Goal: Transaction & Acquisition: Book appointment/travel/reservation

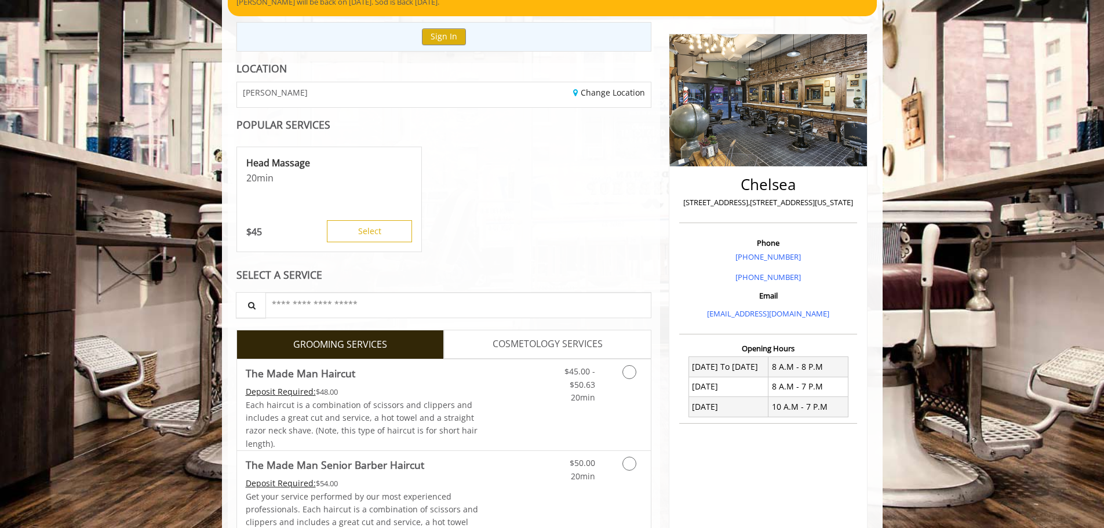
scroll to position [174, 0]
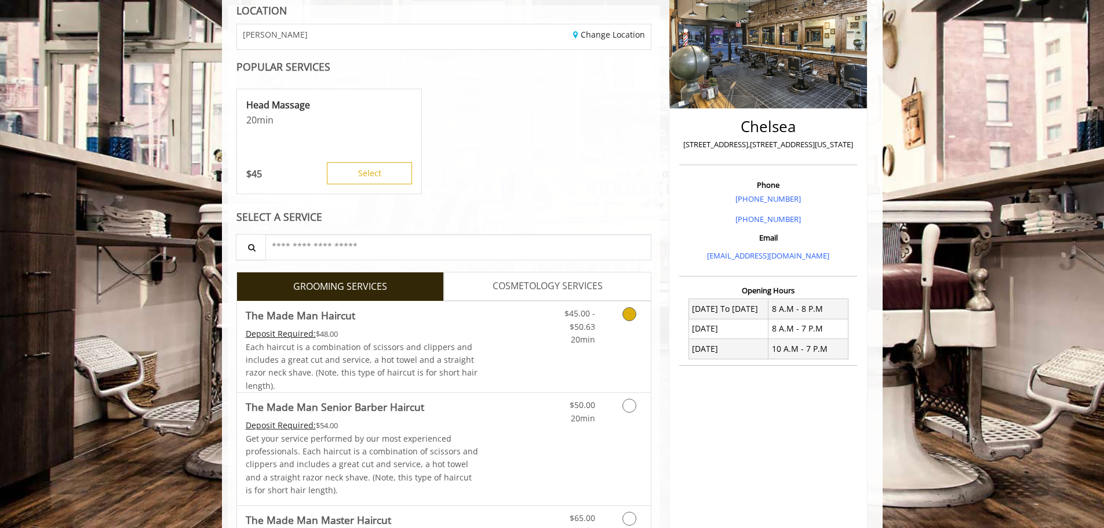
click at [598, 326] on div "$45.00 - $50.63 20min" at bounding box center [570, 323] width 65 height 45
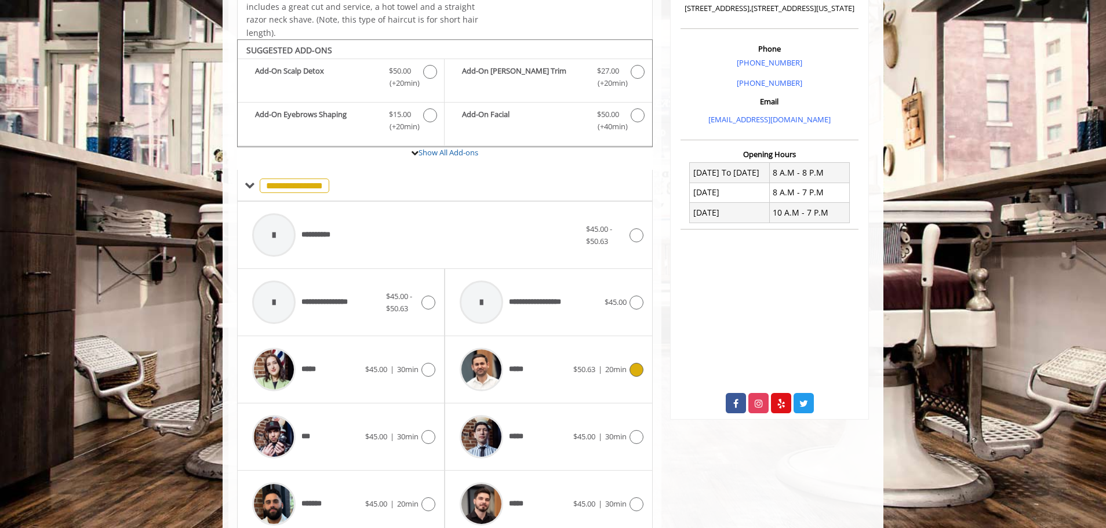
scroll to position [349, 0]
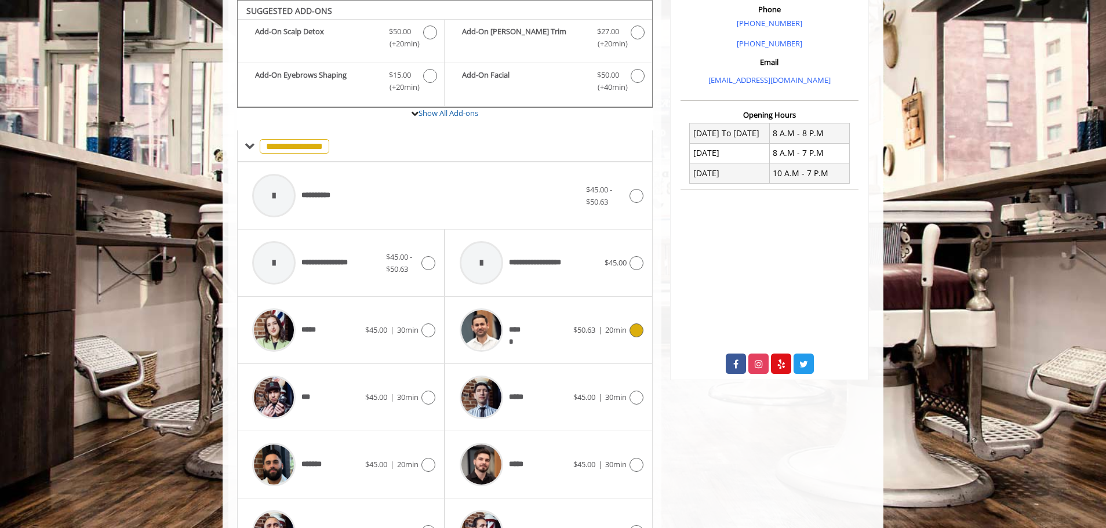
click at [534, 323] on div "*****" at bounding box center [513, 330] width 119 height 55
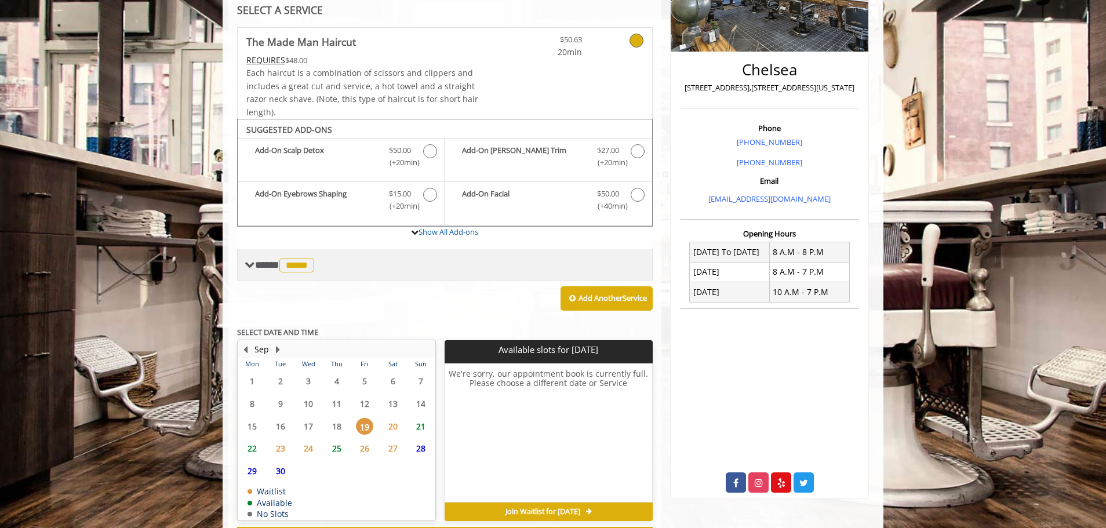
scroll to position [281, 0]
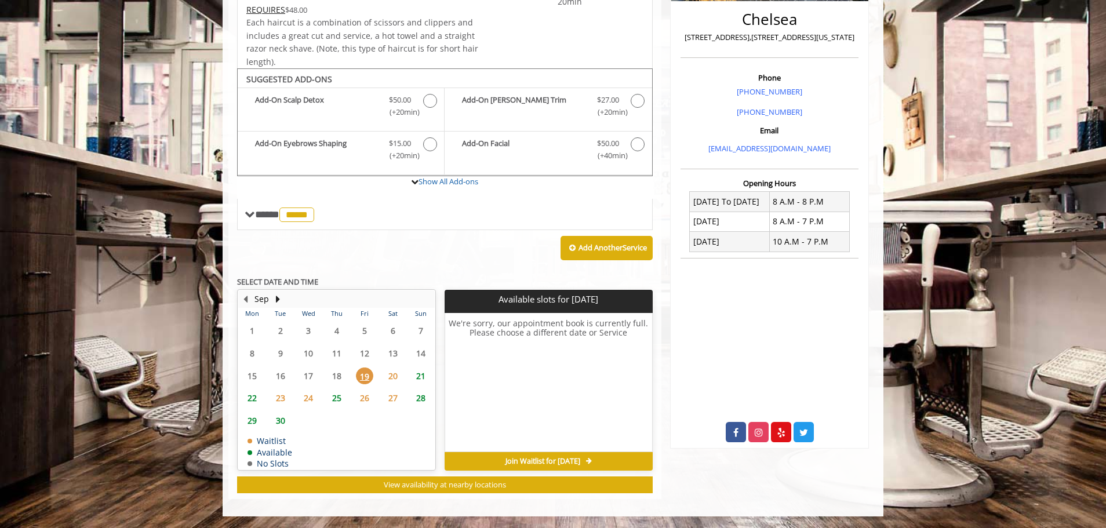
click at [396, 374] on span "20" at bounding box center [392, 375] width 17 height 17
click at [422, 379] on span "21" at bounding box center [420, 375] width 17 height 17
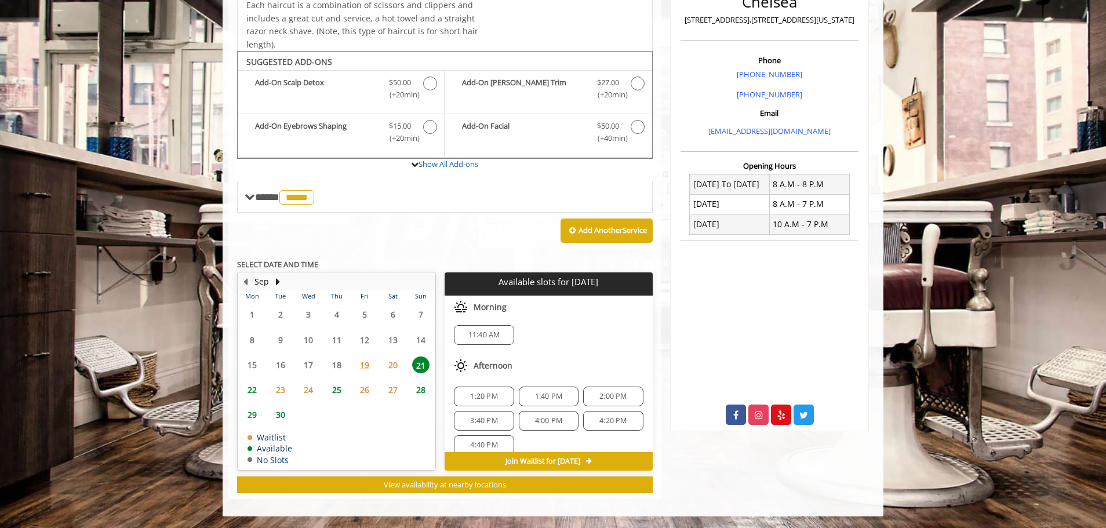
scroll to position [2, 0]
click at [394, 362] on span "20" at bounding box center [392, 364] width 17 height 17
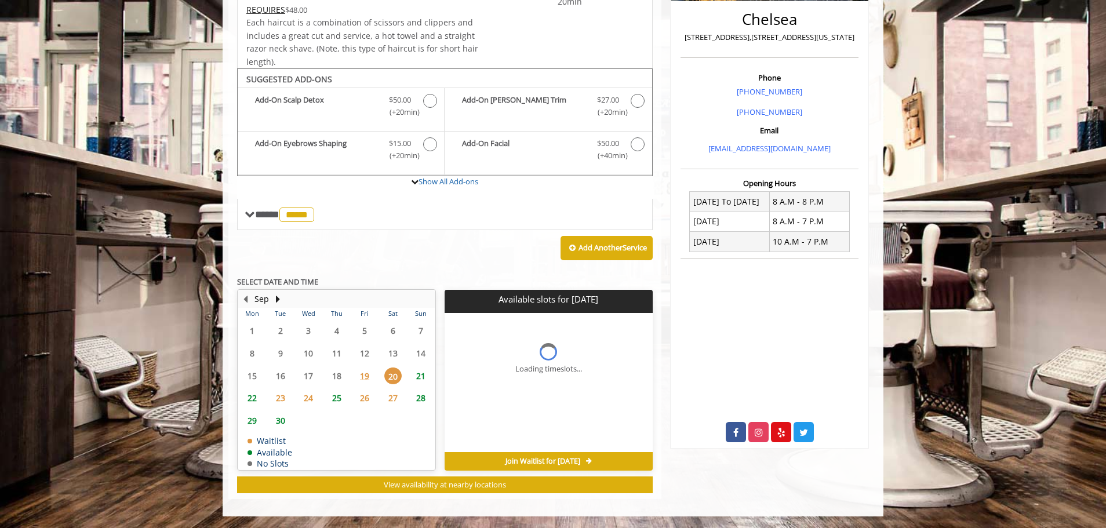
scroll to position [0, 0]
click at [371, 378] on span "19" at bounding box center [364, 375] width 17 height 17
click at [422, 375] on span "21" at bounding box center [420, 375] width 17 height 17
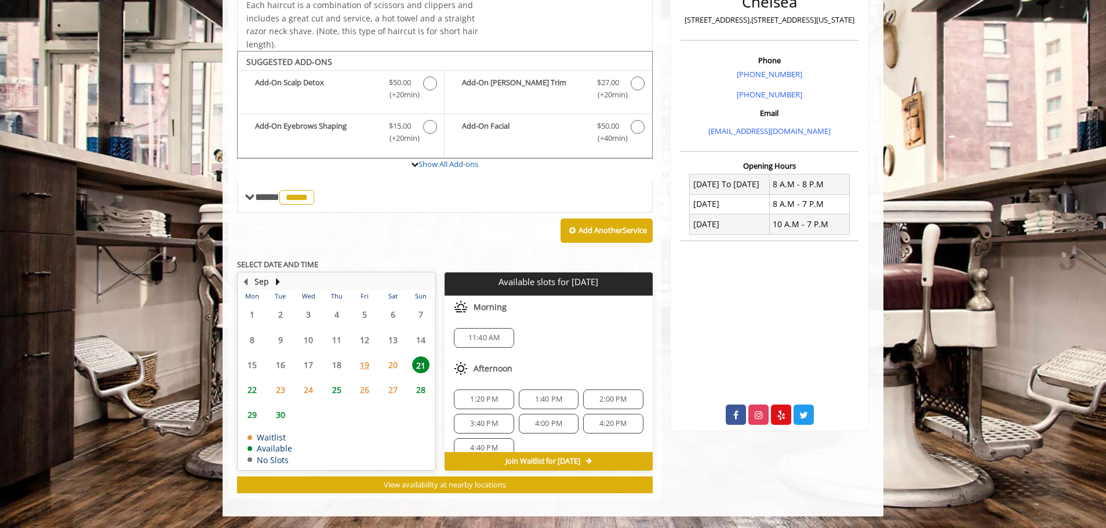
click at [465, 341] on span "11:40 AM" at bounding box center [483, 337] width 49 height 9
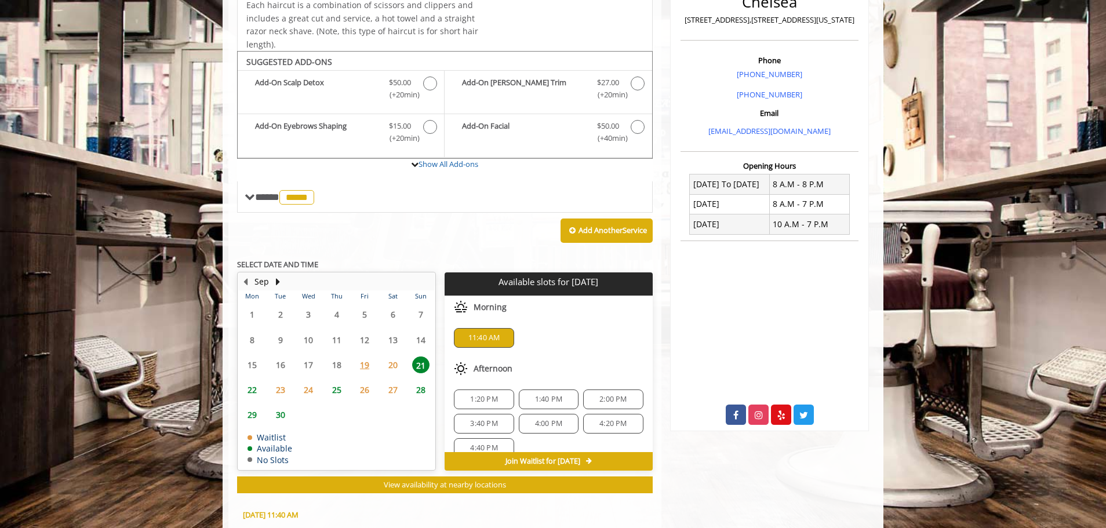
scroll to position [508, 0]
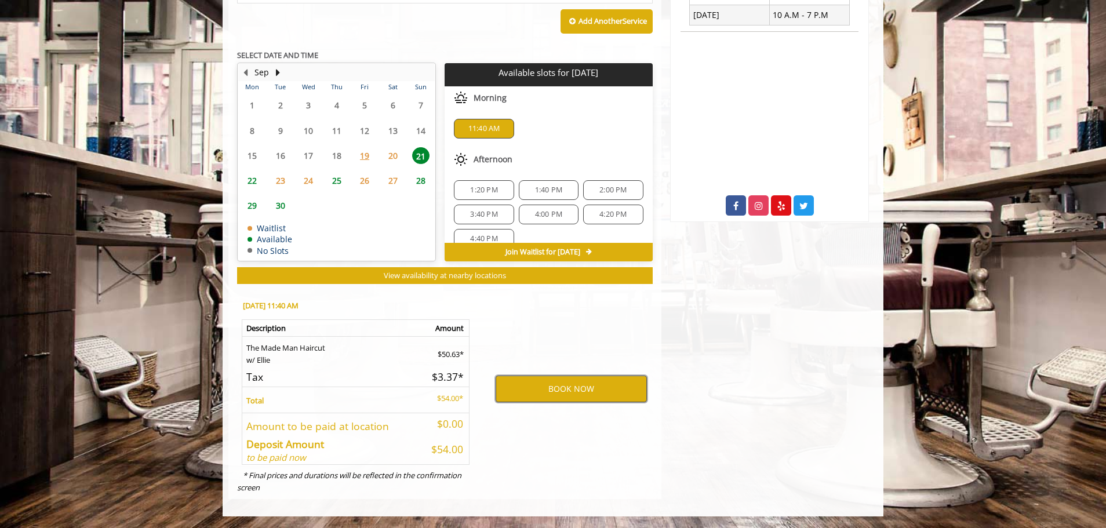
click at [573, 394] on button "BOOK NOW" at bounding box center [571, 389] width 151 height 27
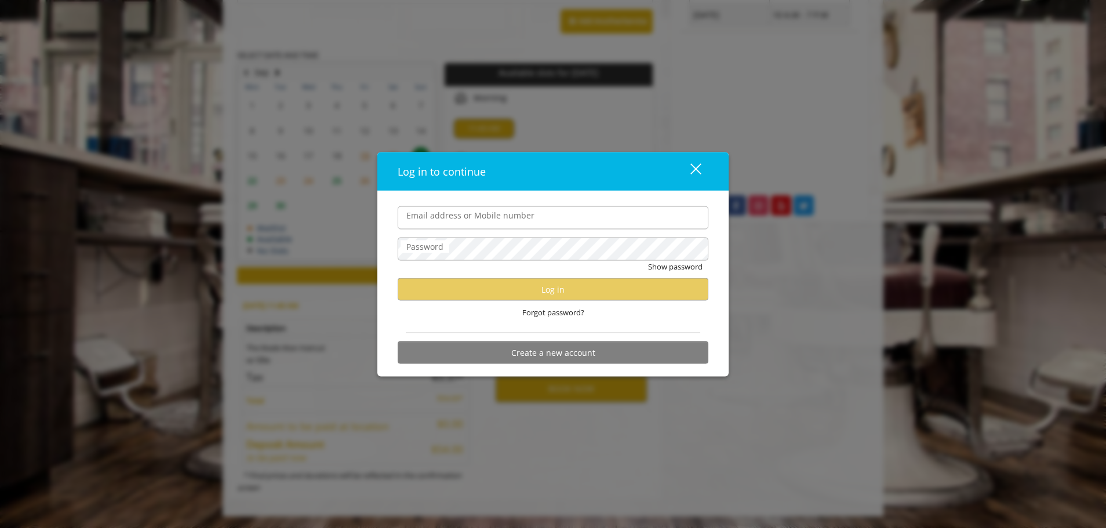
click at [491, 224] on input "Email address or Mobile number" at bounding box center [553, 217] width 311 height 23
click at [486, 224] on input "**********" at bounding box center [553, 217] width 311 height 23
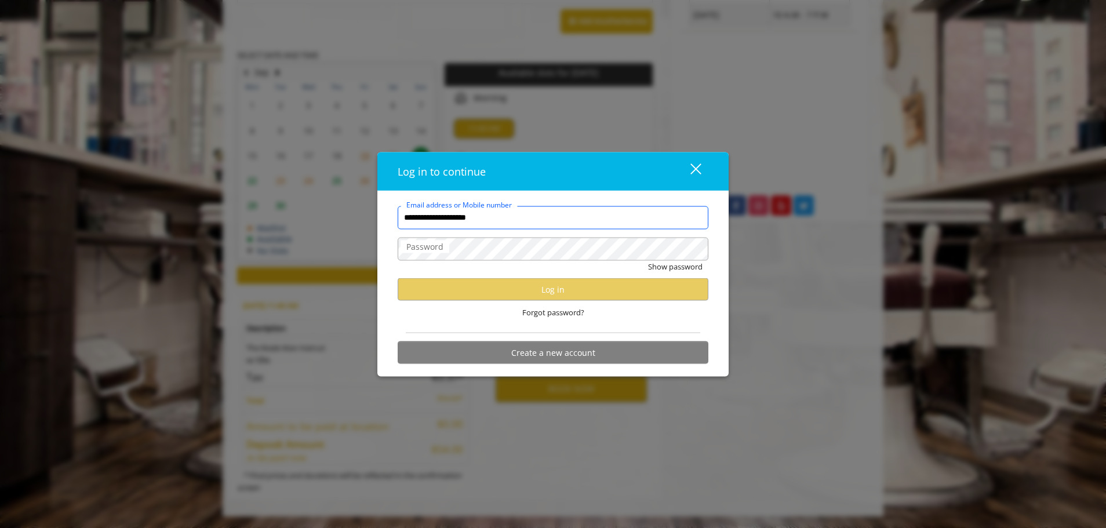
type input "**********"
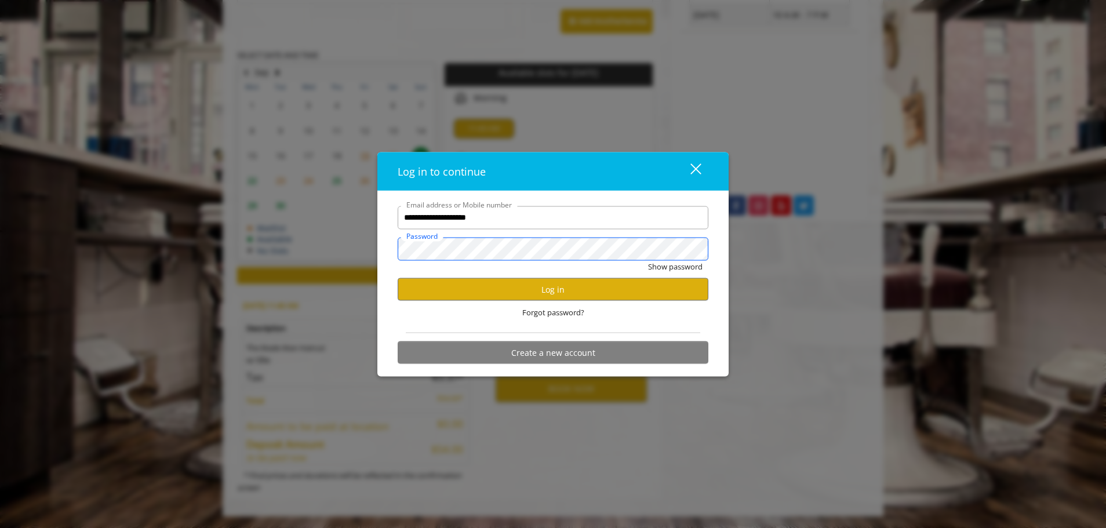
click at [648, 260] on button "Show password" at bounding box center [675, 266] width 54 height 12
click button "Log in" at bounding box center [553, 289] width 311 height 23
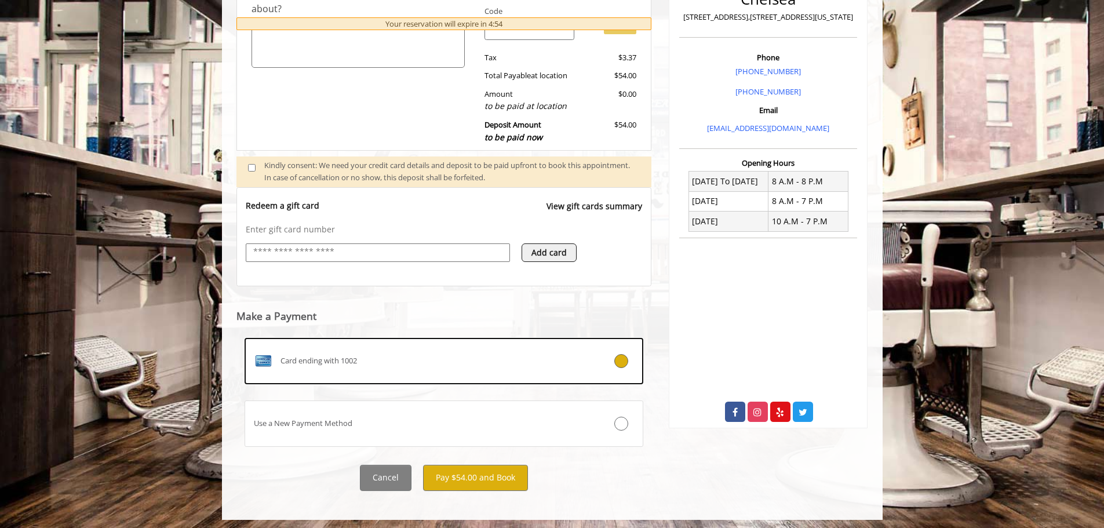
scroll to position [305, 0]
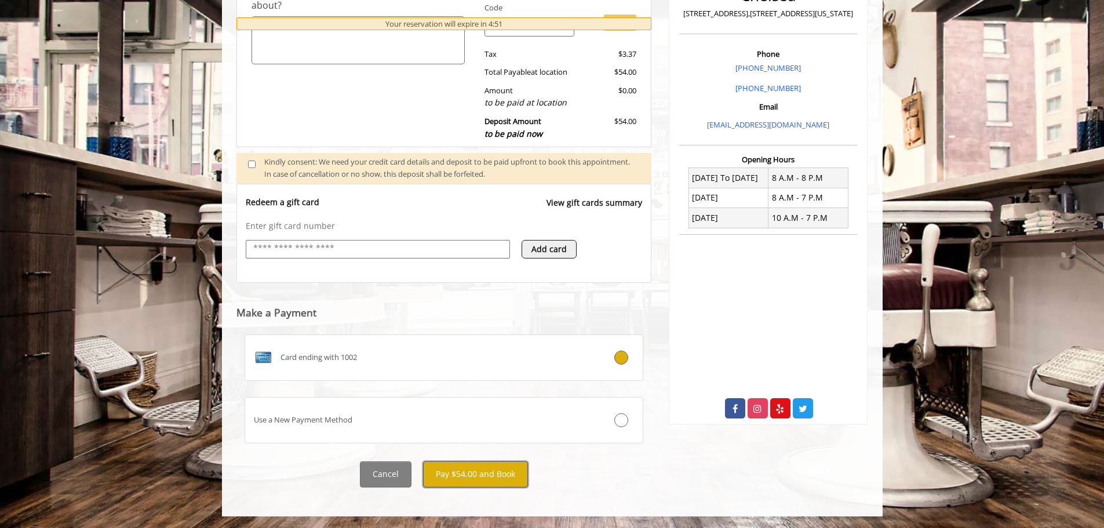
click at [478, 474] on button "Pay $54.00 and Book" at bounding box center [475, 474] width 105 height 26
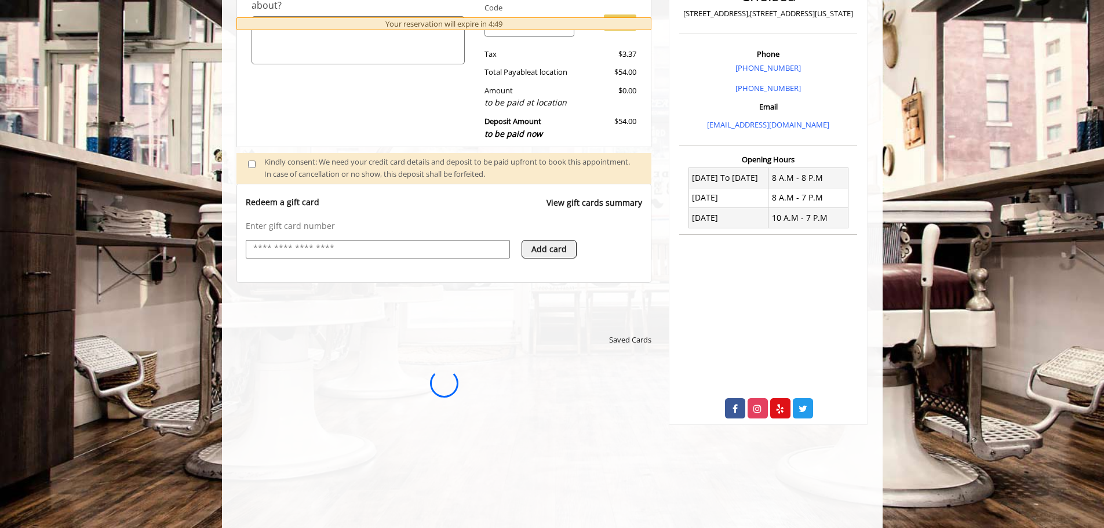
scroll to position [0, 0]
